Goal: Information Seeking & Learning: Find specific fact

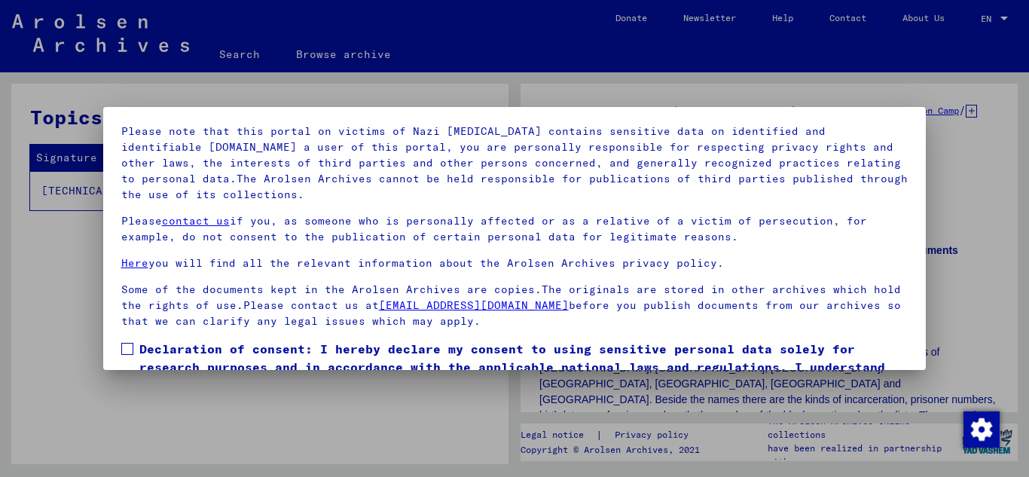
scroll to position [123, 0]
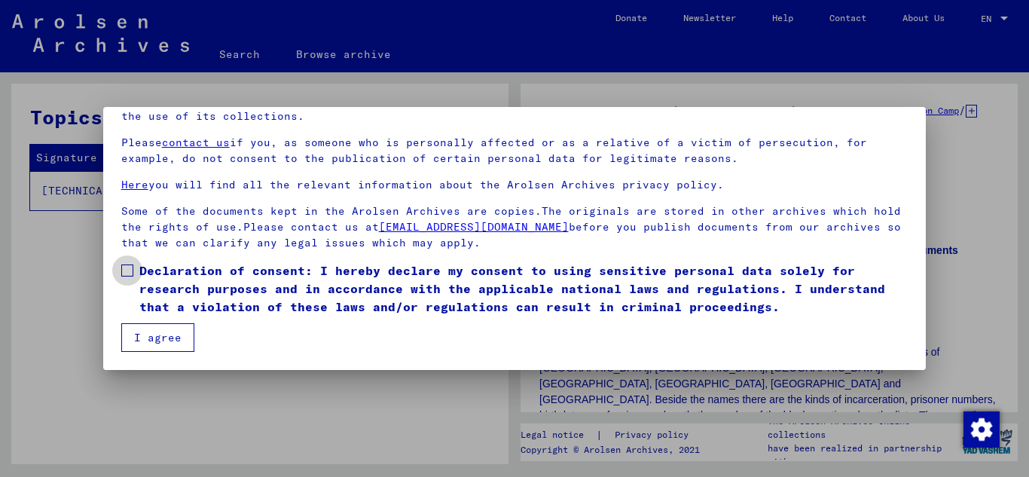
click at [125, 277] on label "Declaration of consent: I hereby declare my consent to using sensitive personal…" at bounding box center [514, 288] width 787 height 54
click at [156, 334] on button "I agree" at bounding box center [157, 337] width 73 height 29
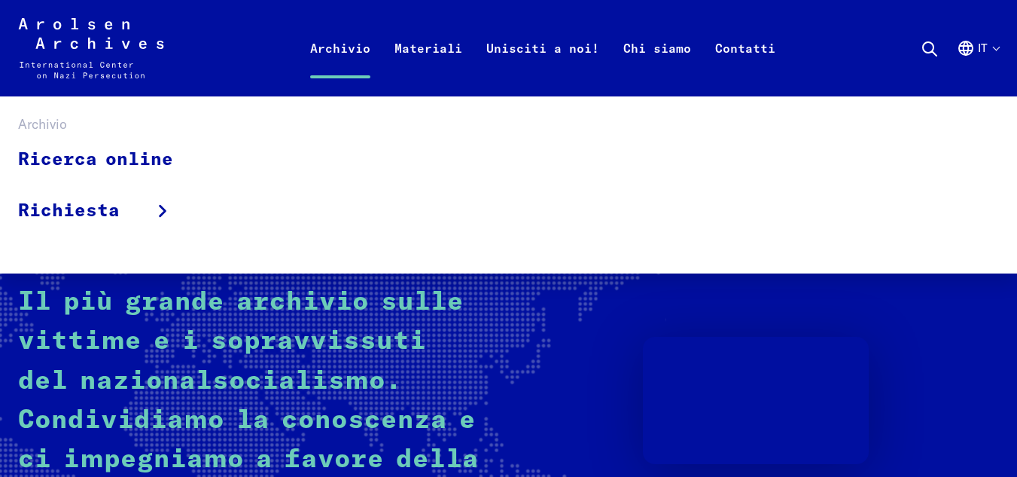
click at [343, 43] on link "Archivio" at bounding box center [340, 66] width 84 height 60
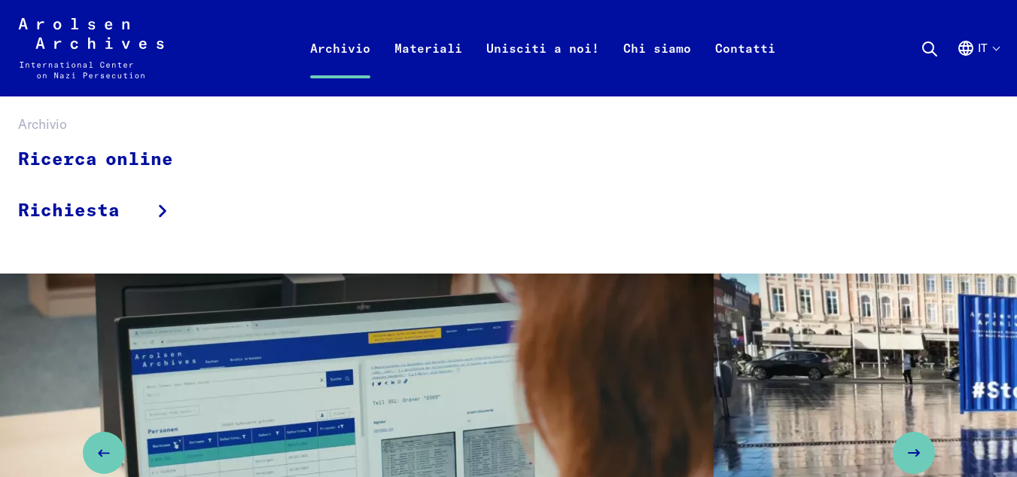
scroll to position [678, 0]
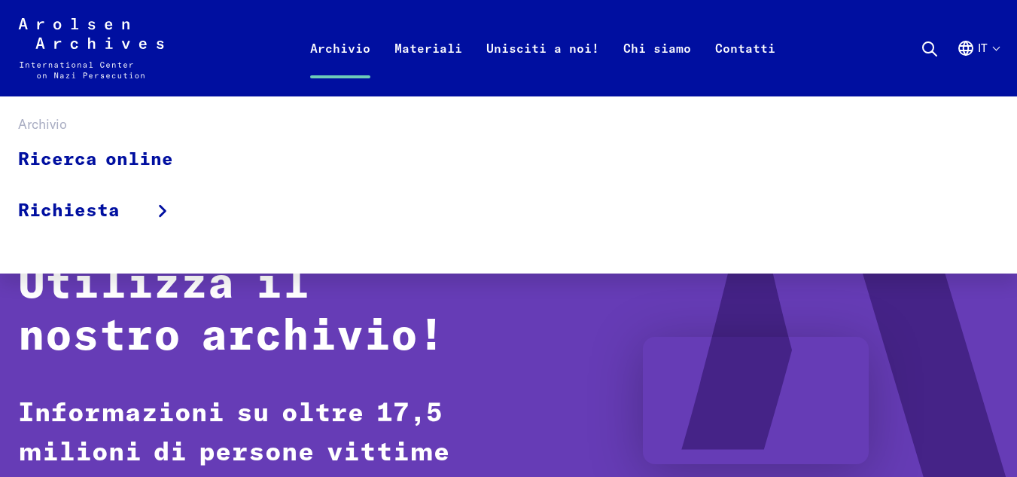
drag, startPoint x: 0, startPoint y: 0, endPoint x: 343, endPoint y: 46, distance: 346.5
click at [343, 46] on link "Archivio" at bounding box center [340, 66] width 84 height 60
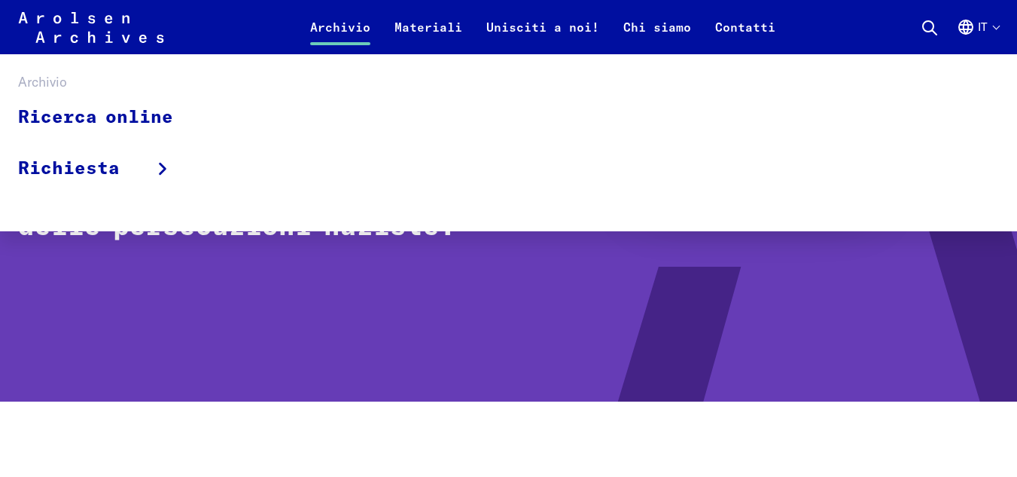
scroll to position [301, 0]
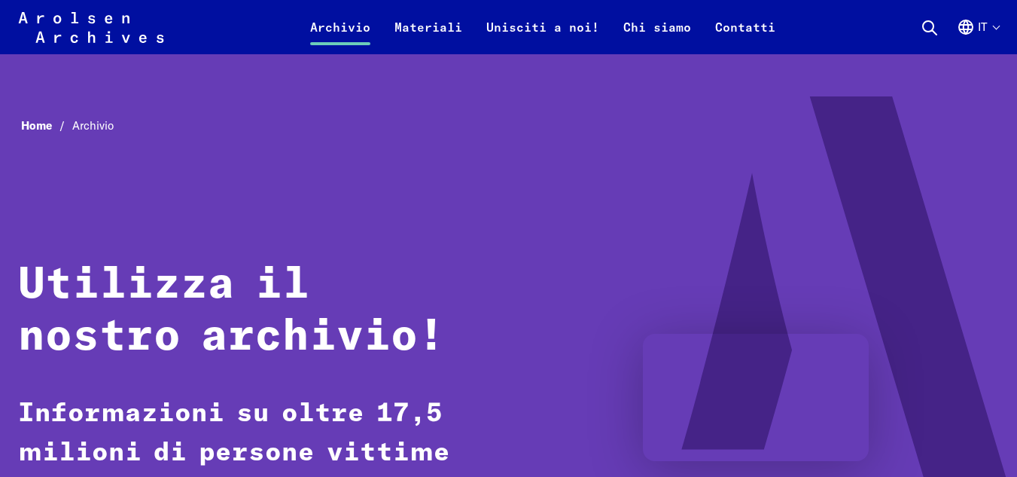
scroll to position [1054, 0]
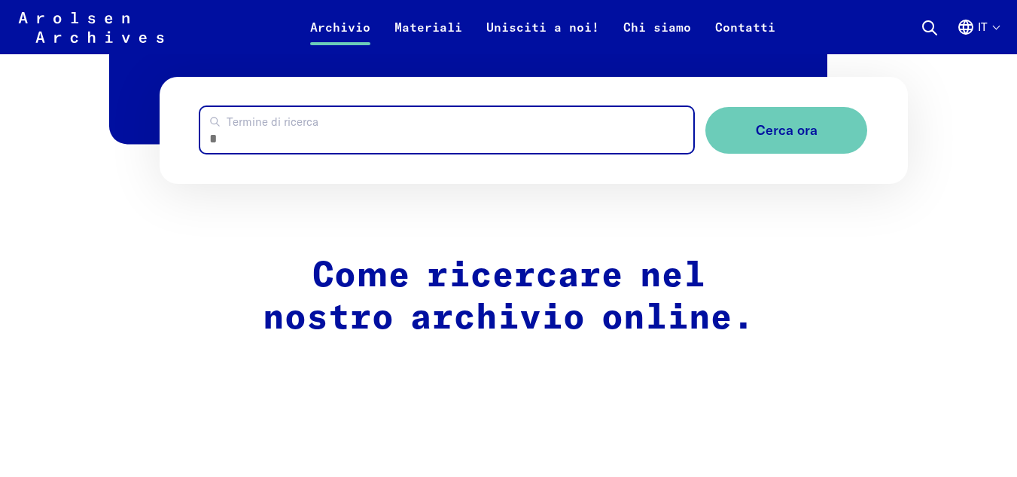
click at [495, 153] on input "Termine di ricerca" at bounding box center [446, 130] width 493 height 46
type input "******"
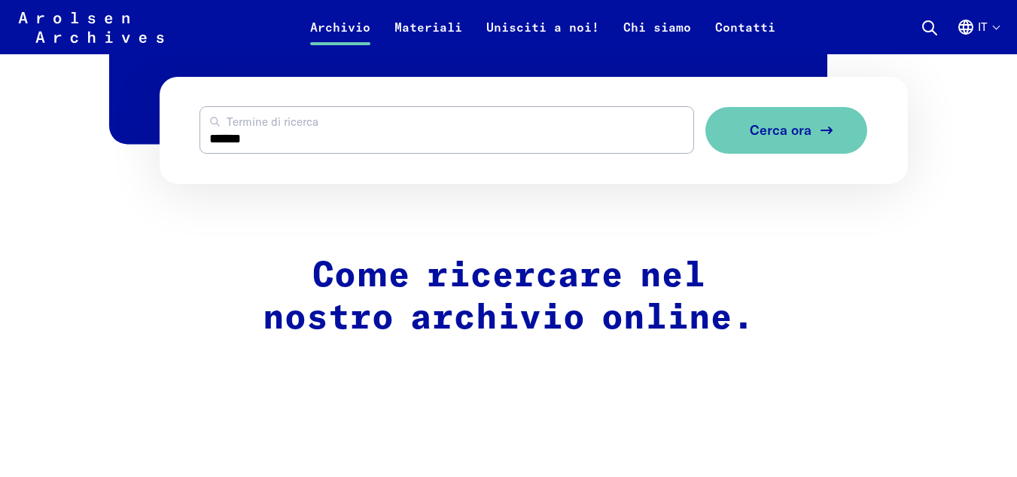
click at [775, 124] on span "Cerca ora" at bounding box center [781, 131] width 62 height 16
